Goal: Book appointment/travel/reservation

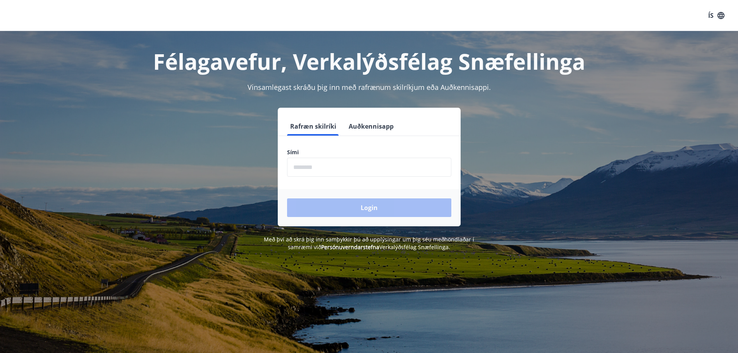
click at [353, 168] on input "phone" at bounding box center [369, 167] width 164 height 19
type input "********"
click at [287, 198] on button "Login" at bounding box center [369, 207] width 164 height 19
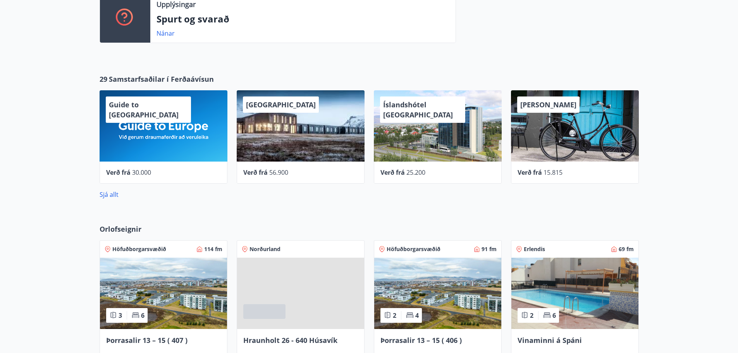
scroll to position [387, 0]
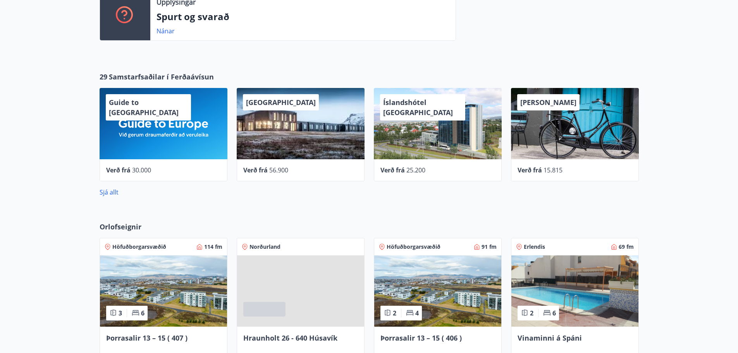
click at [301, 278] on span at bounding box center [300, 290] width 127 height 71
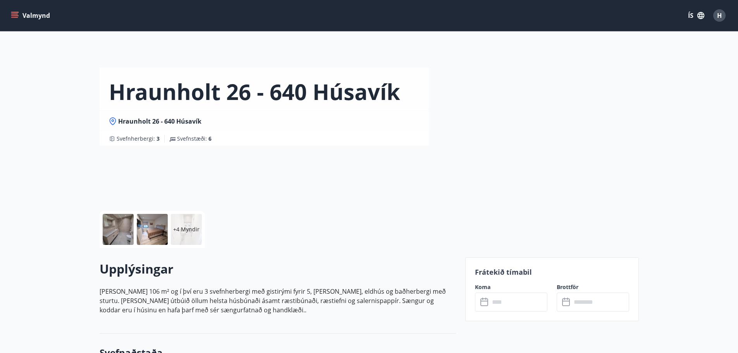
click at [33, 14] on button "Valmynd" at bounding box center [31, 16] width 44 height 14
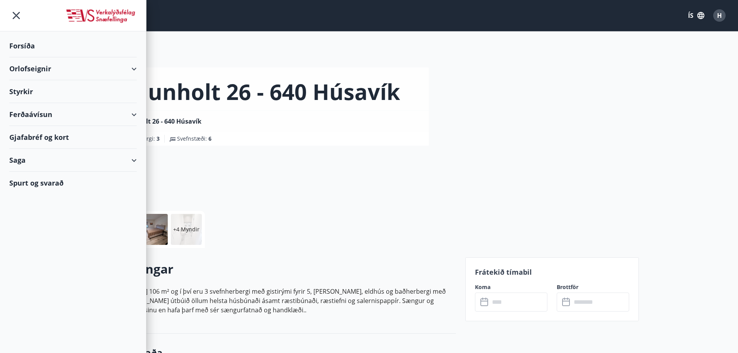
click at [42, 67] on div "Orlofseignir" at bounding box center [72, 68] width 127 height 23
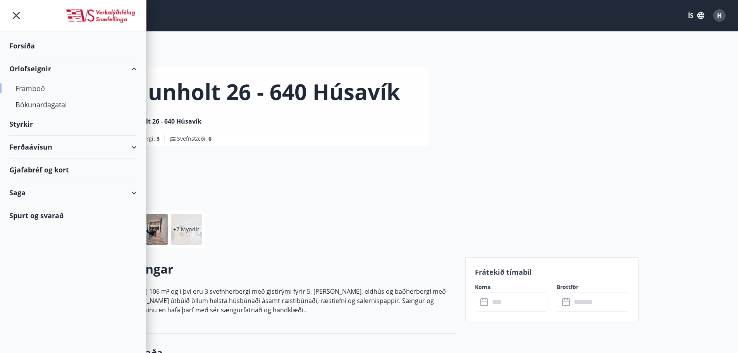
click at [31, 85] on div "Framboð" at bounding box center [72, 88] width 115 height 16
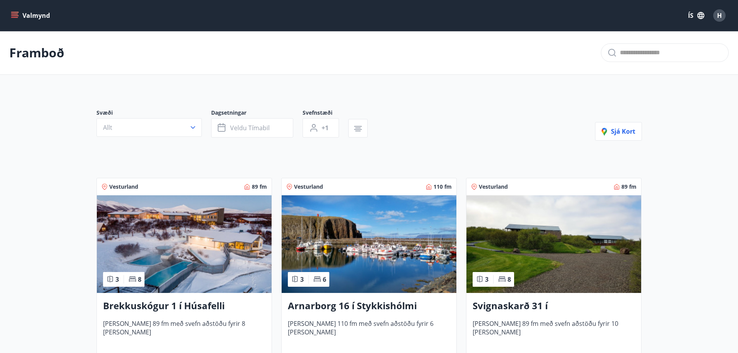
click at [25, 12] on button "Valmynd" at bounding box center [31, 16] width 44 height 14
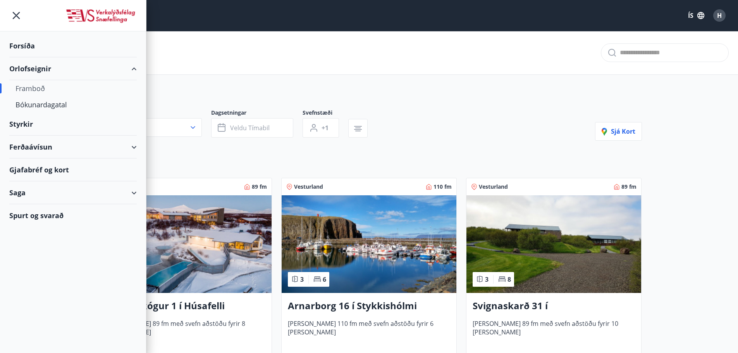
click at [41, 145] on div "Ferðaávísun" at bounding box center [72, 147] width 127 height 23
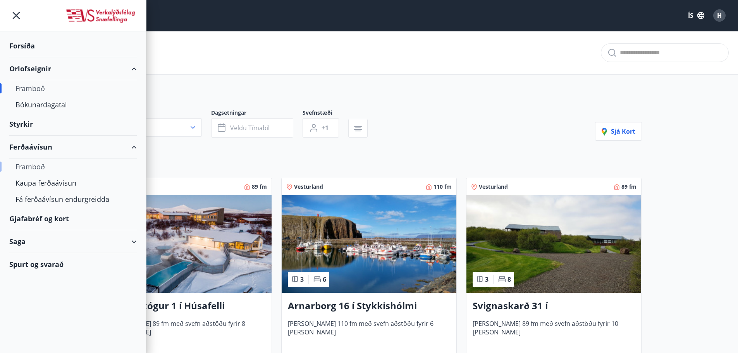
click at [38, 165] on div "Framboð" at bounding box center [72, 166] width 115 height 16
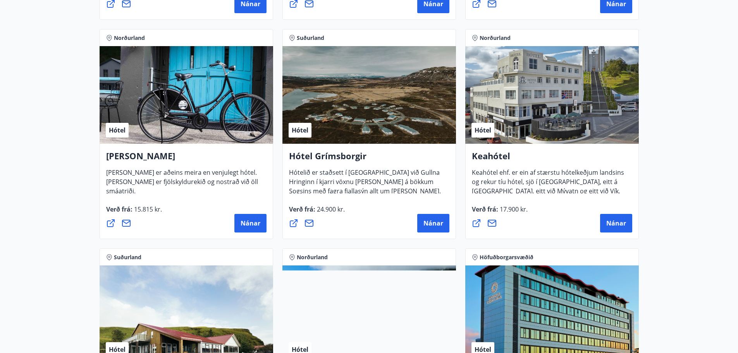
scroll to position [349, 0]
